Goal: Task Accomplishment & Management: Manage account settings

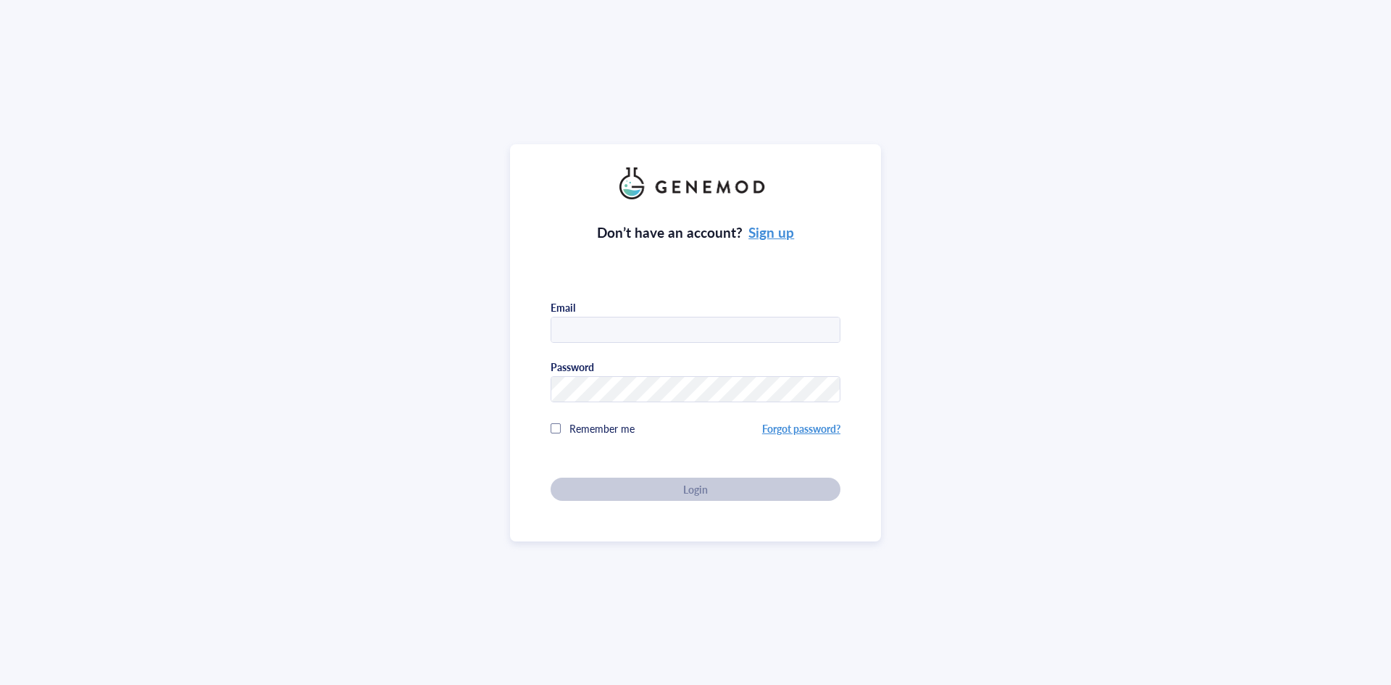
type input "[PERSON_NAME][EMAIL_ADDRESS][PERSON_NAME][DOMAIN_NAME]"
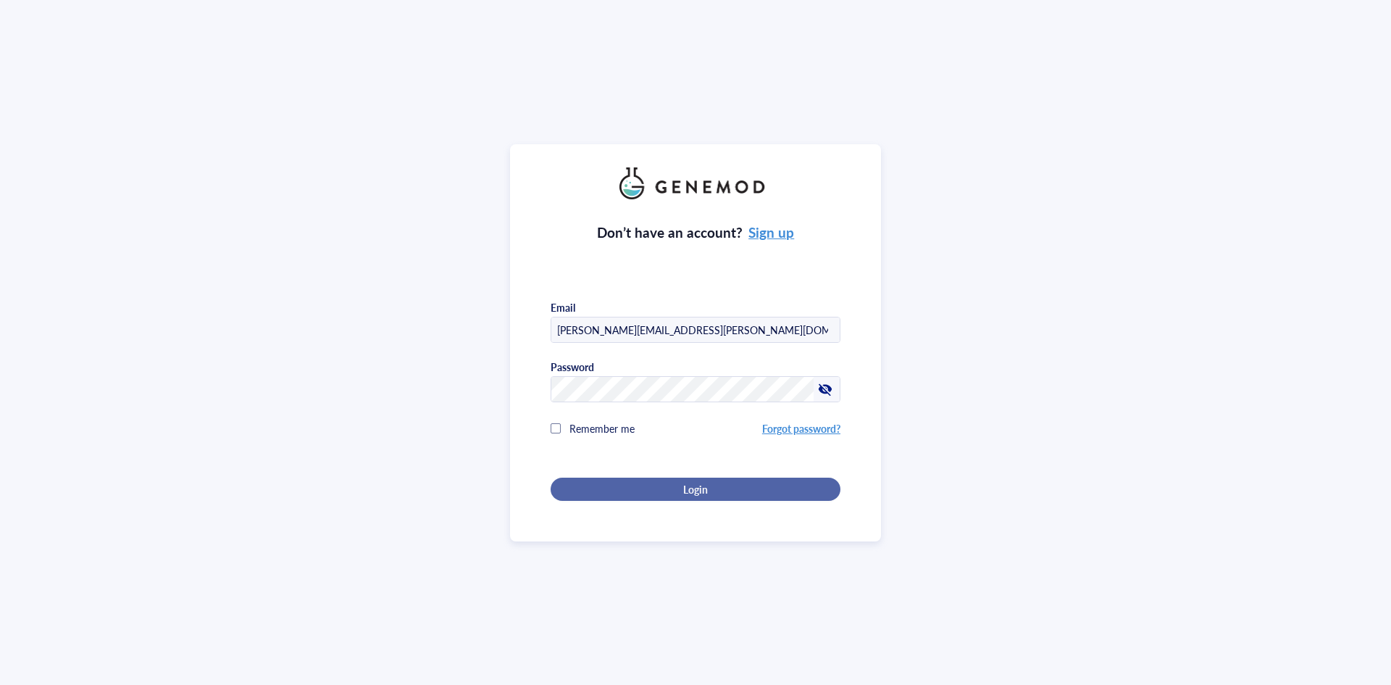
click at [644, 491] on div "Login" at bounding box center [696, 489] width 244 height 13
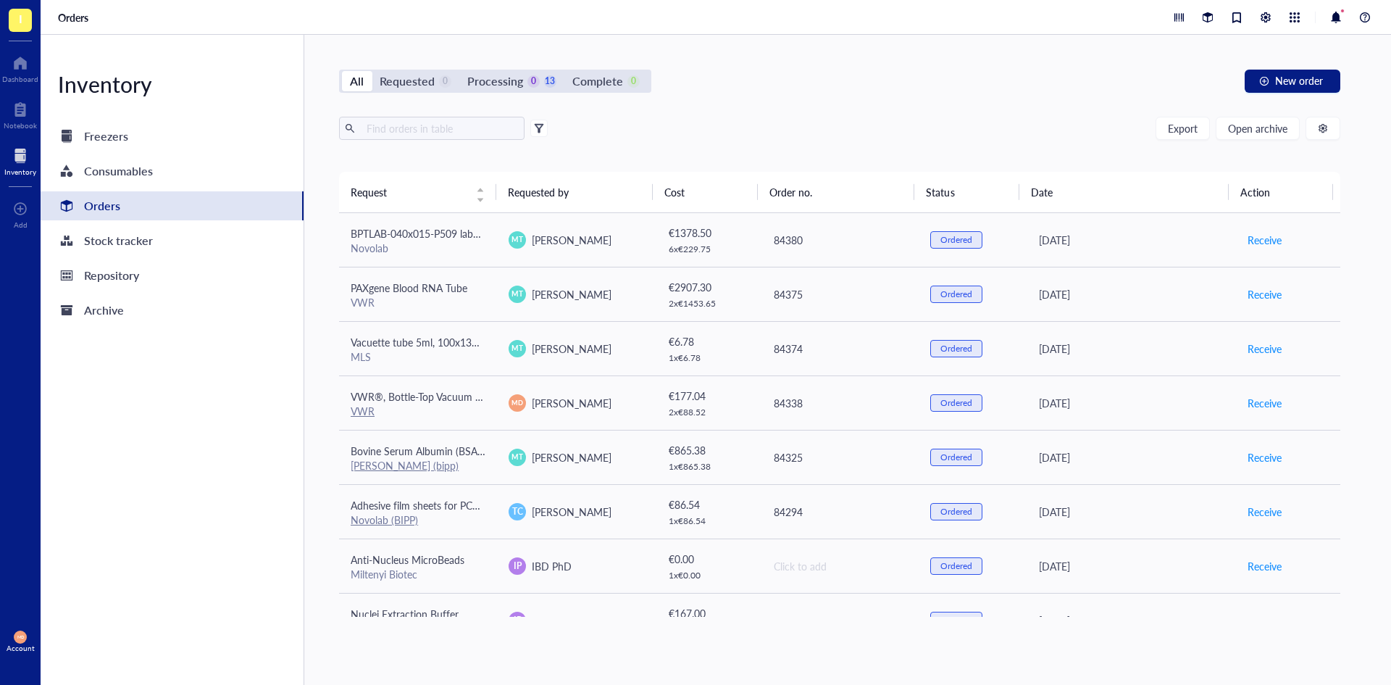
click at [847, 131] on div "Export Open archive" at bounding box center [840, 128] width 1002 height 23
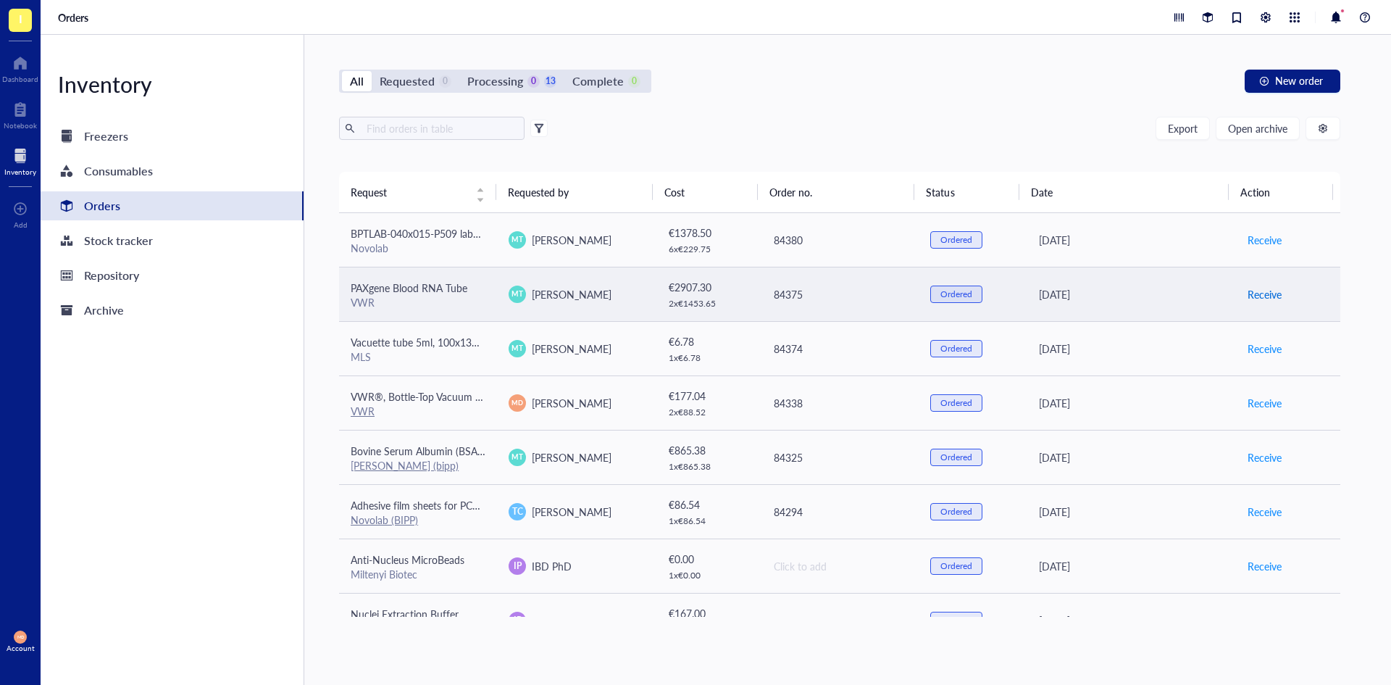
click at [1269, 294] on span "Receive" at bounding box center [1265, 294] width 34 height 16
click at [1260, 296] on span "Archive order" at bounding box center [1278, 294] width 61 height 16
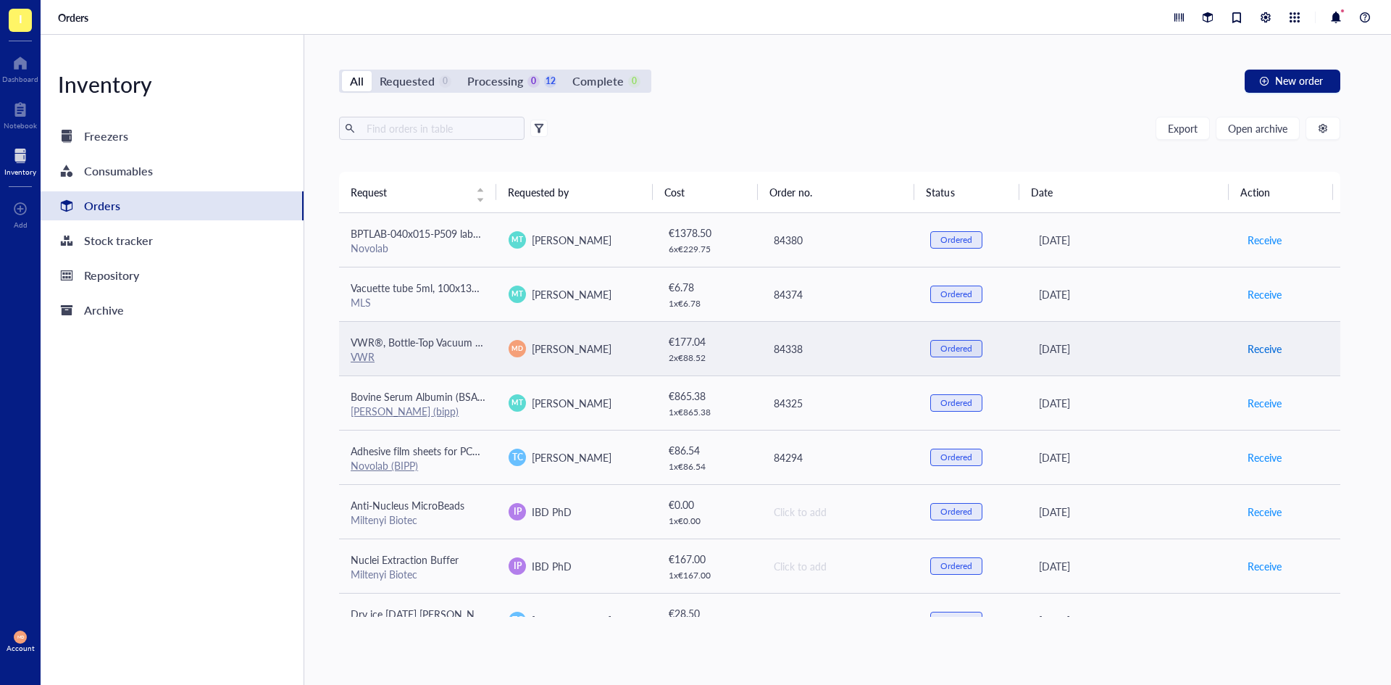
click at [1248, 346] on span "Receive" at bounding box center [1265, 349] width 34 height 16
click at [1265, 347] on span "Archive order" at bounding box center [1278, 349] width 61 height 16
